Goal: Find specific page/section: Find specific page/section

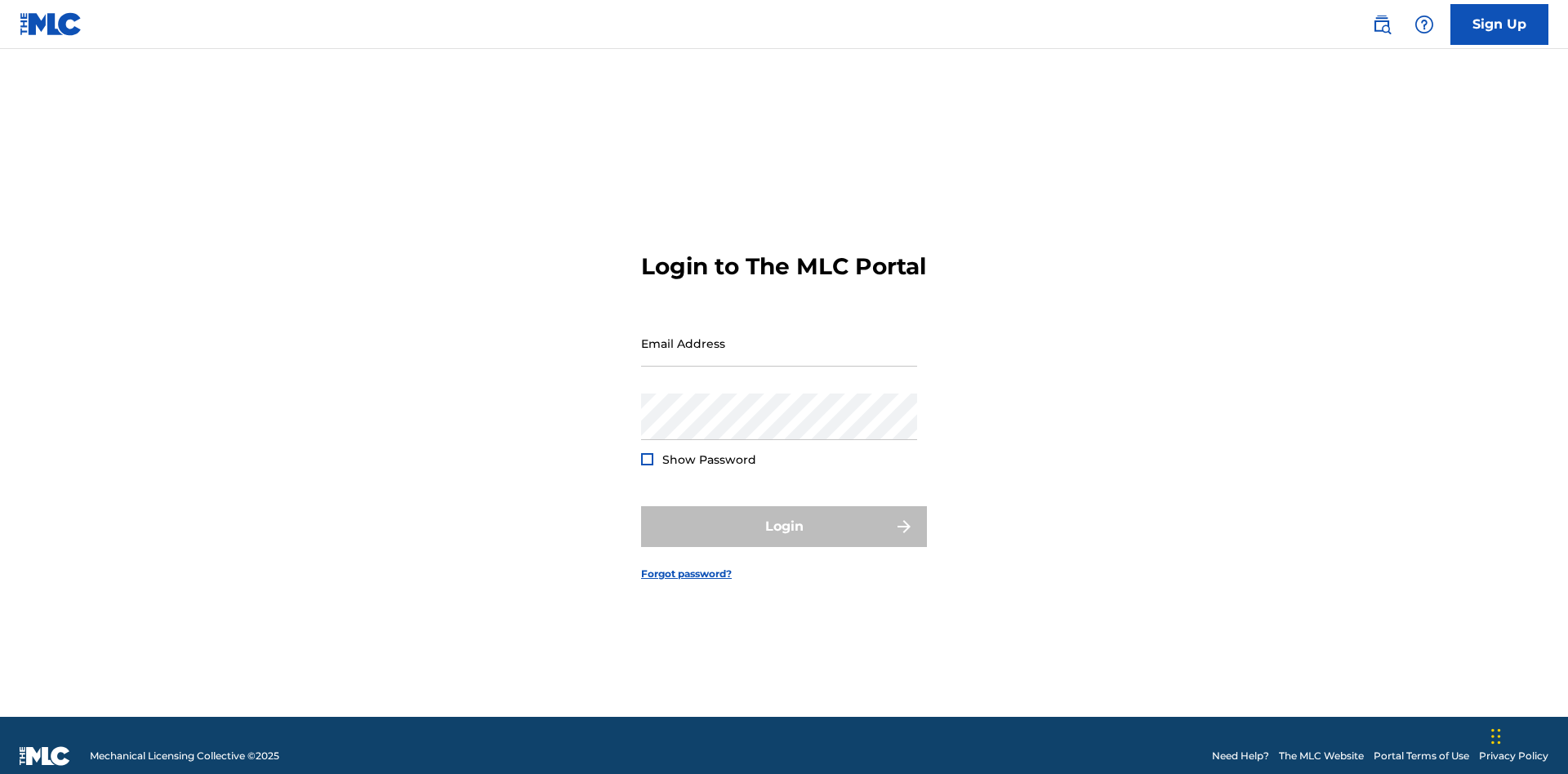
scroll to position [21, 0]
click at [779, 336] on input "Email Address" at bounding box center [779, 343] width 276 height 46
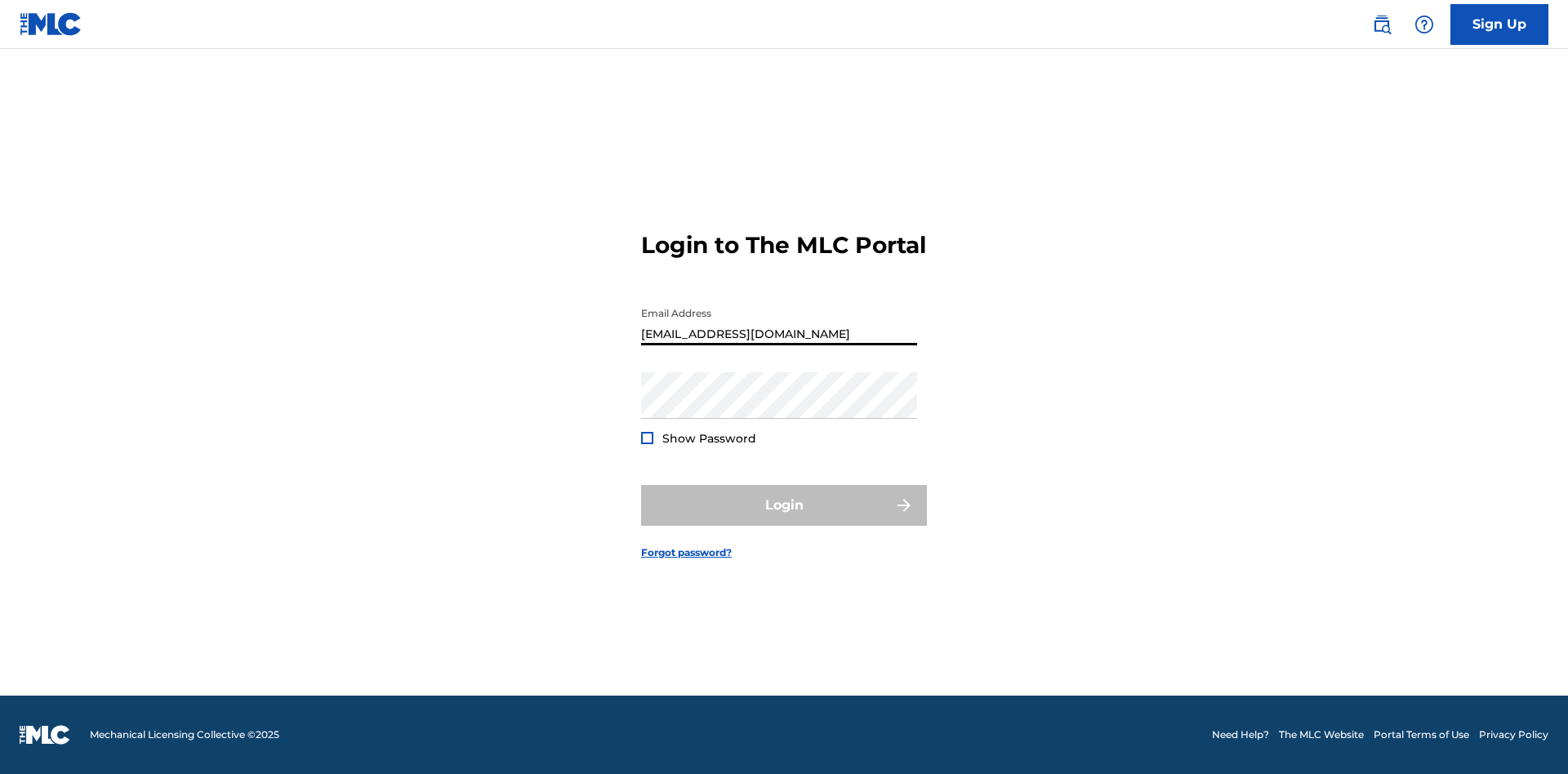
type input "[EMAIL_ADDRESS][DOMAIN_NAME]"
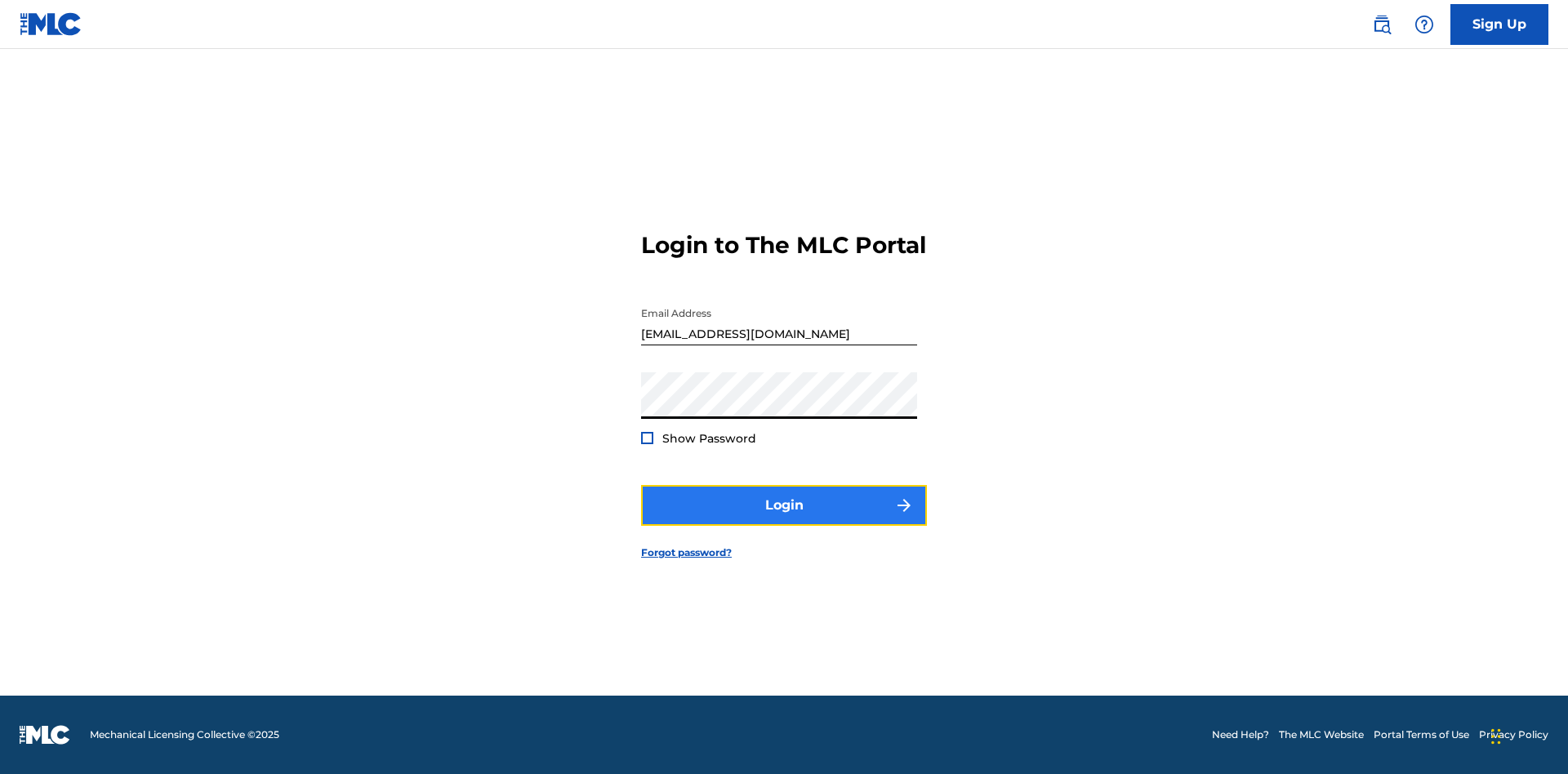
click at [784, 520] on button "Login" at bounding box center [784, 505] width 286 height 41
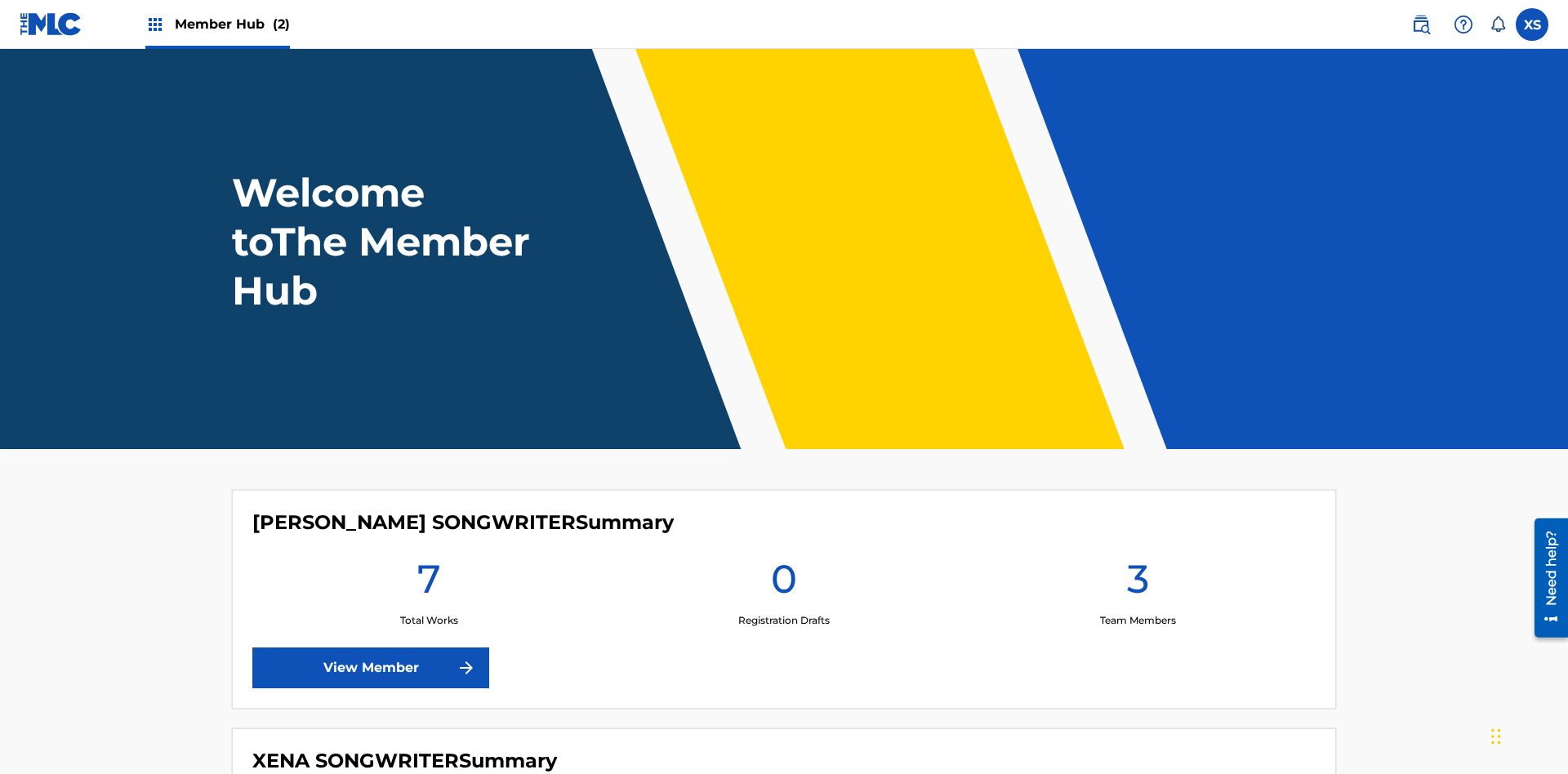
click at [231, 24] on span "Member Hub (2)" at bounding box center [232, 24] width 115 height 18
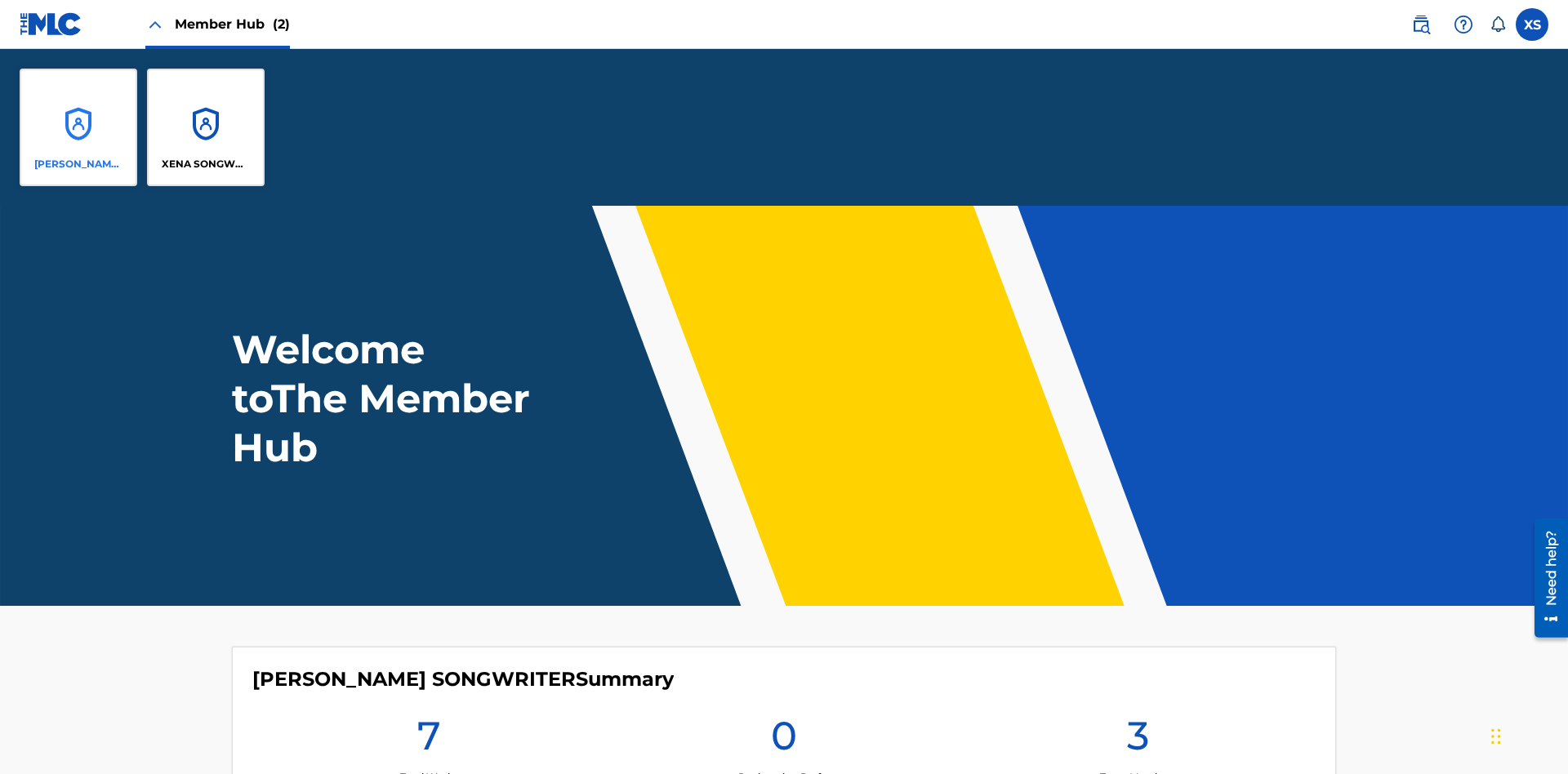
click at [78, 165] on p "[PERSON_NAME] SONGWRITER" at bounding box center [79, 165] width 89 height 15
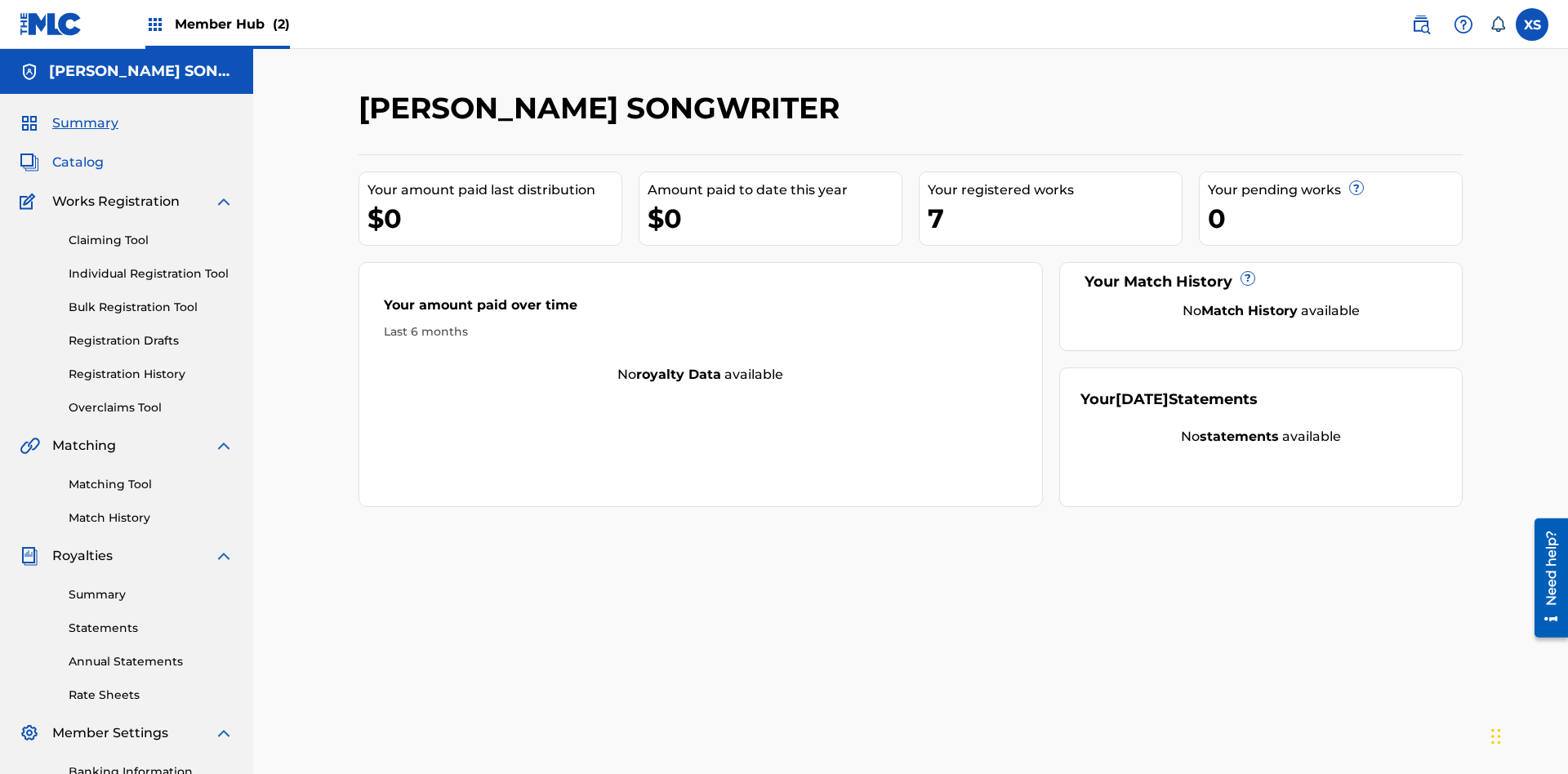
click at [77, 153] on span "Catalog" at bounding box center [77, 162] width 51 height 19
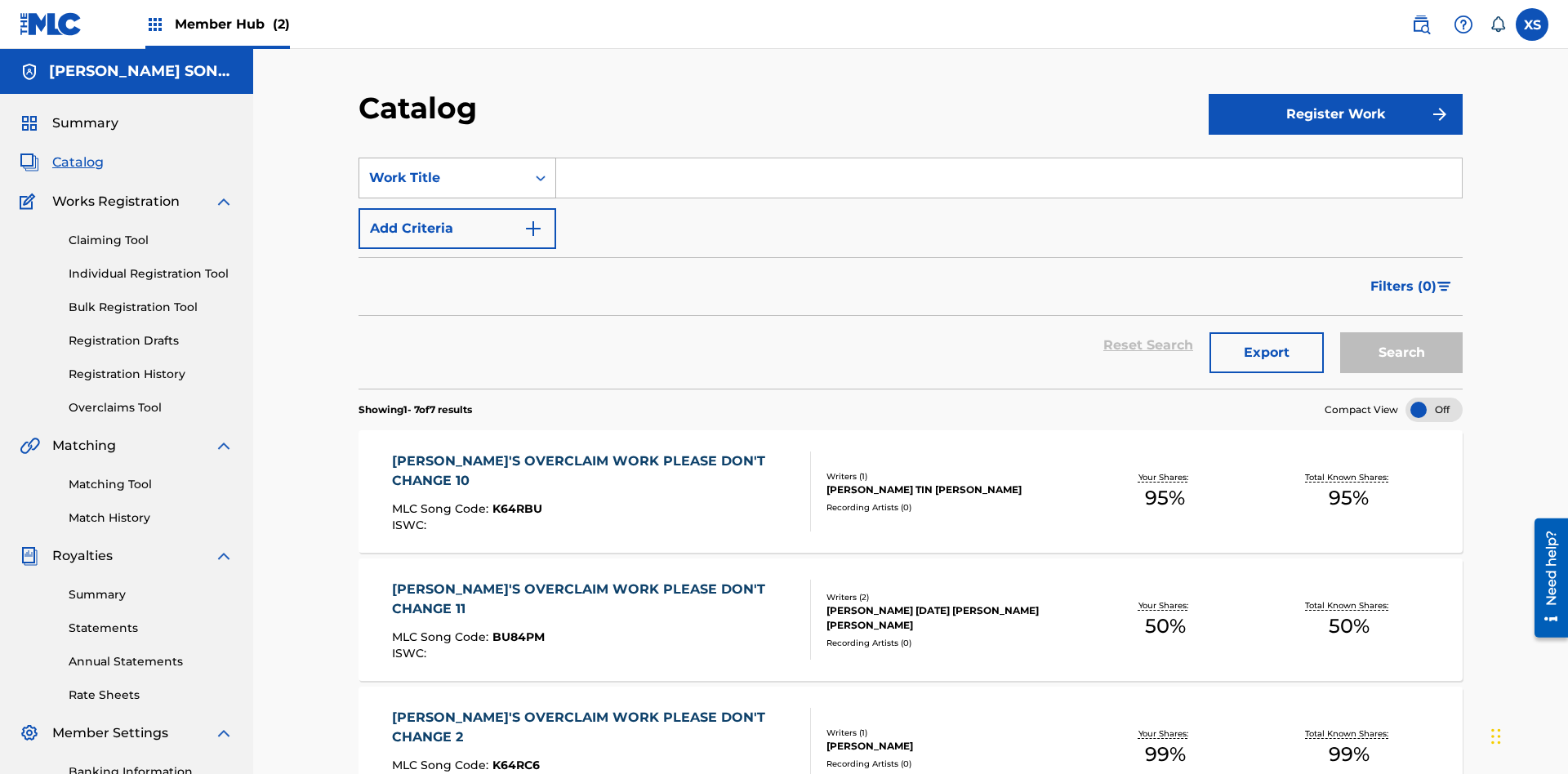
click at [442, 168] on div "Work Title" at bounding box center [442, 177] width 147 height 19
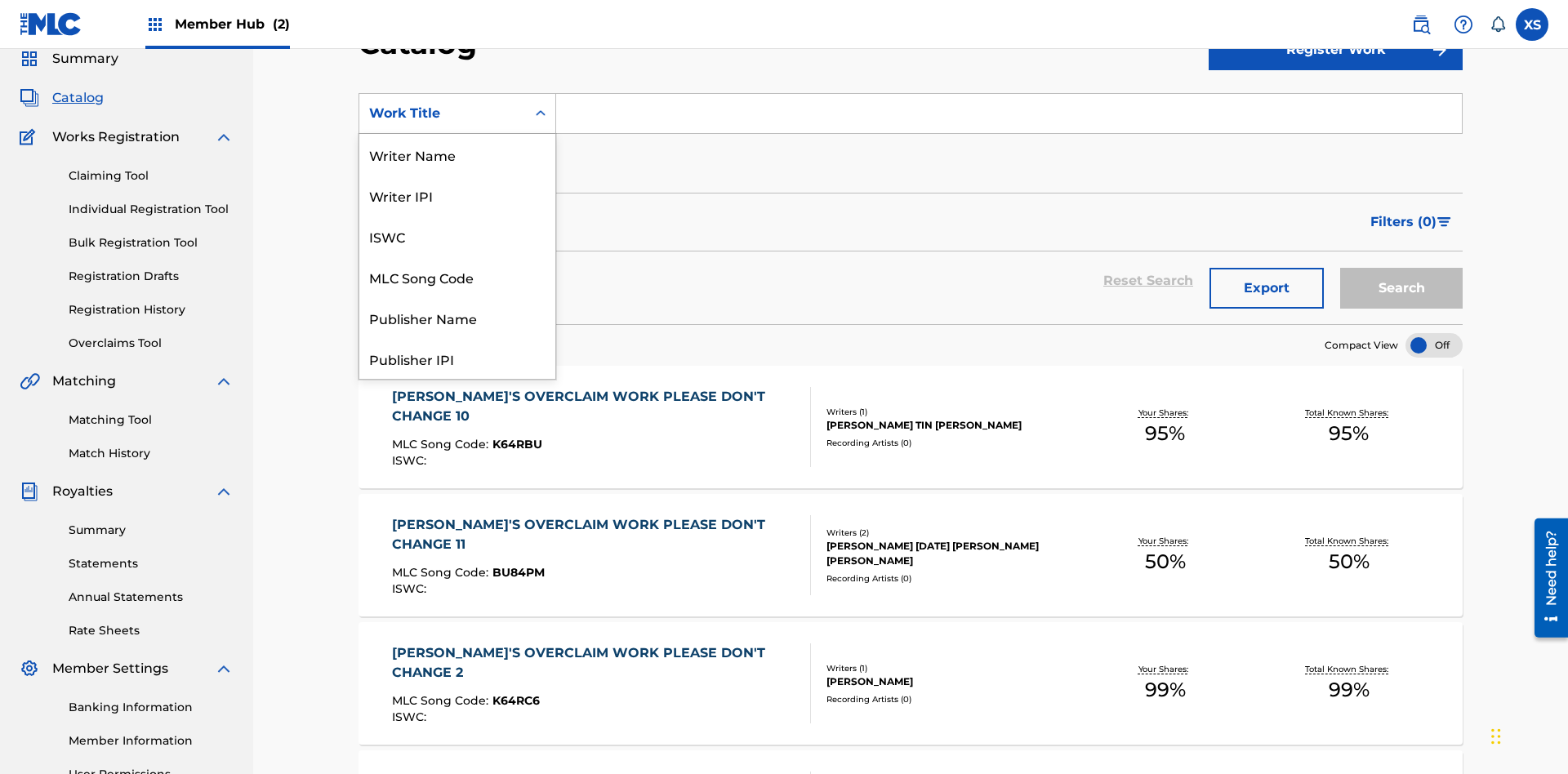
scroll to position [245, 0]
click at [457, 358] on div "Work Title" at bounding box center [457, 358] width 196 height 41
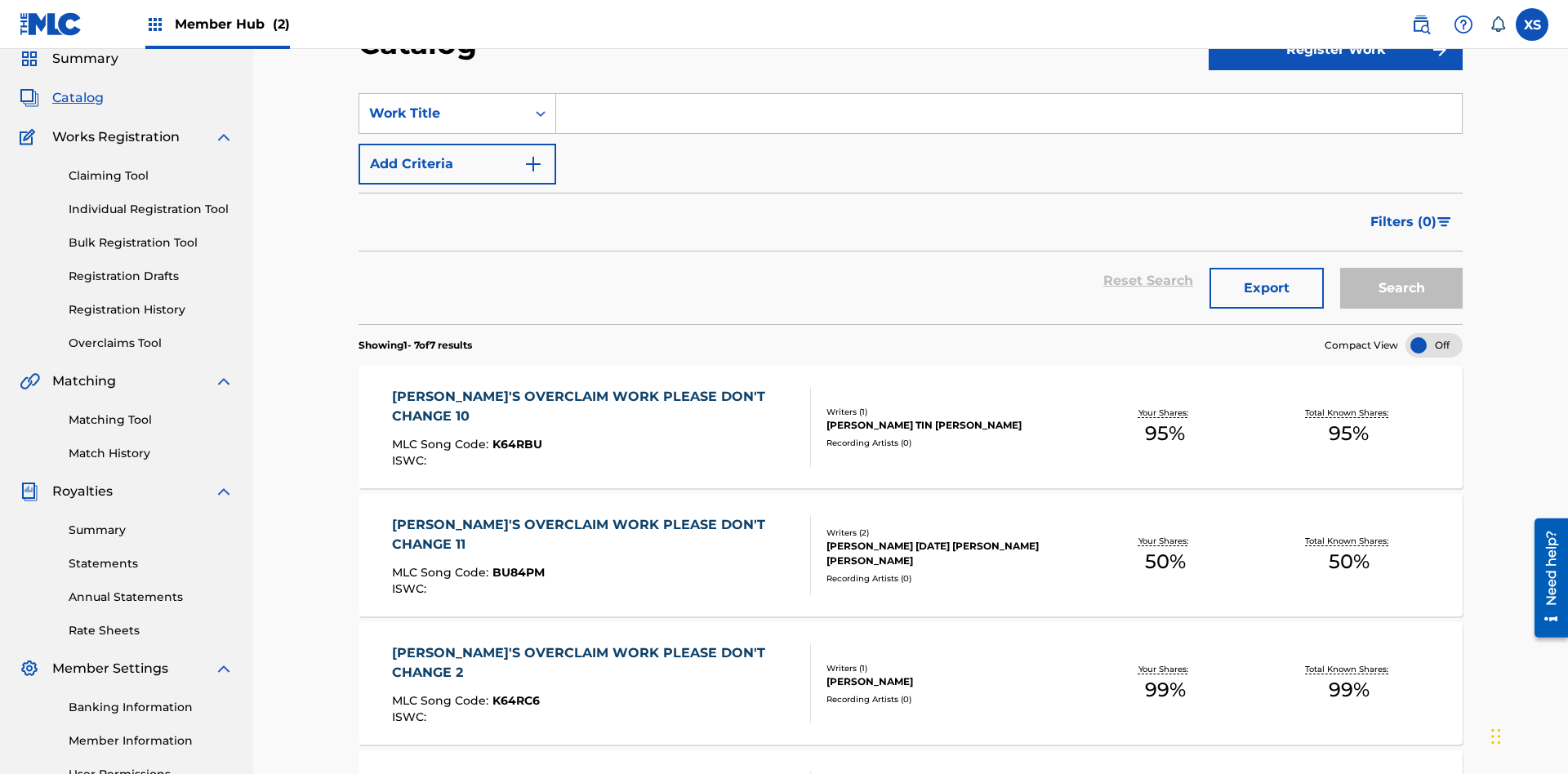
click at [1009, 118] on input "Search Form" at bounding box center [1009, 113] width 906 height 39
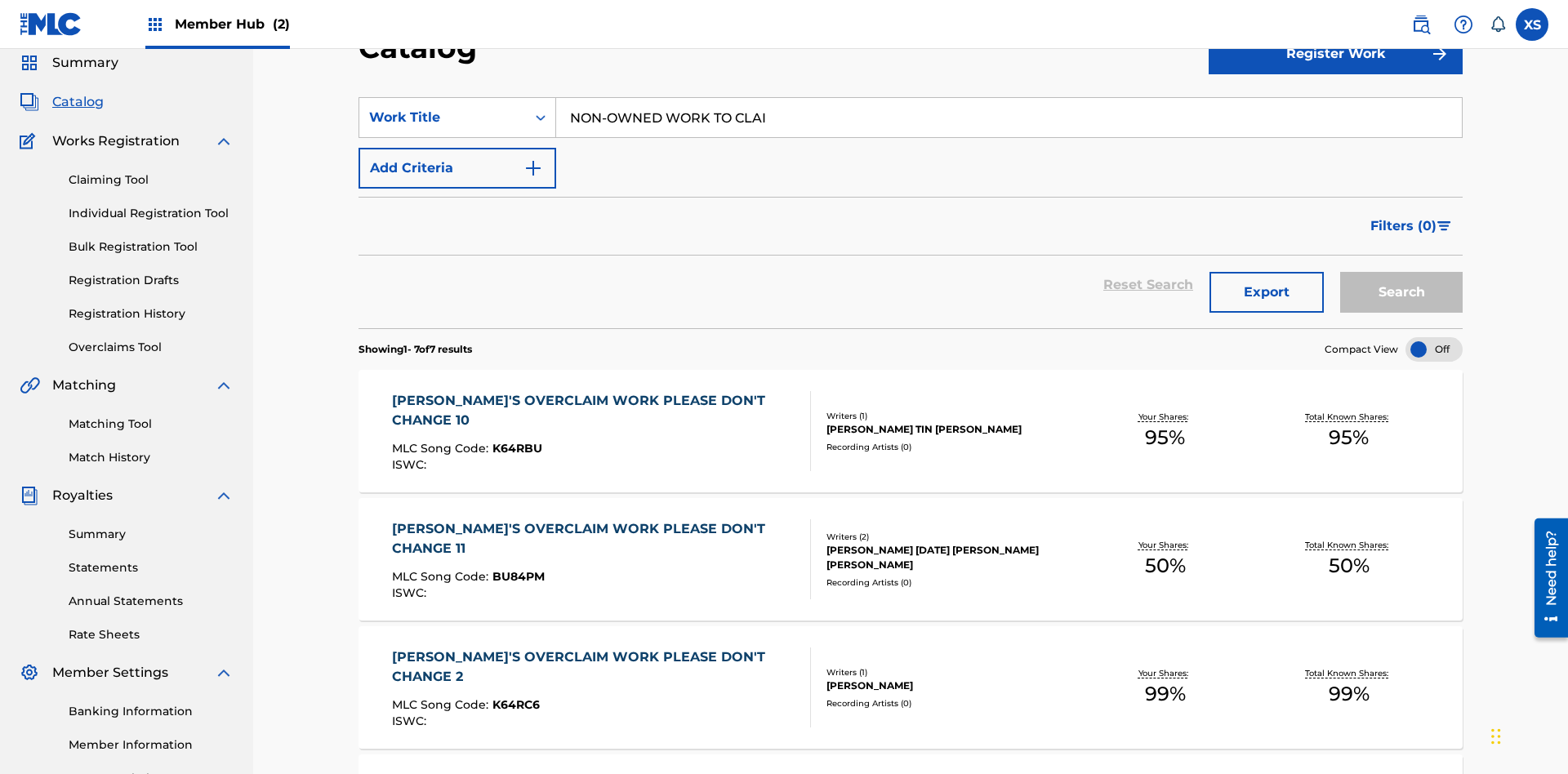
type input "NON-OWNED WORK TO CLAIM"
